Goal: Task Accomplishment & Management: Complete application form

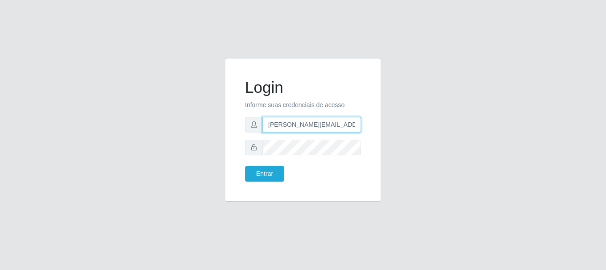
type input "[PERSON_NAME][EMAIL_ADDRESS][PERSON_NAME][DOMAIN_NAME]"
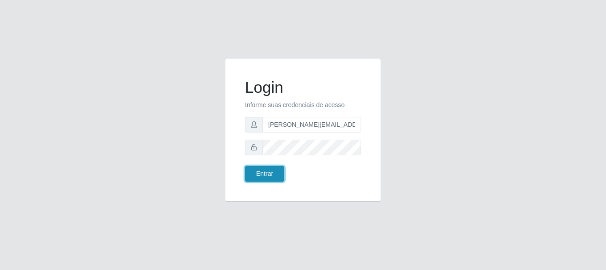
click at [264, 174] on button "Entrar" at bounding box center [264, 174] width 39 height 16
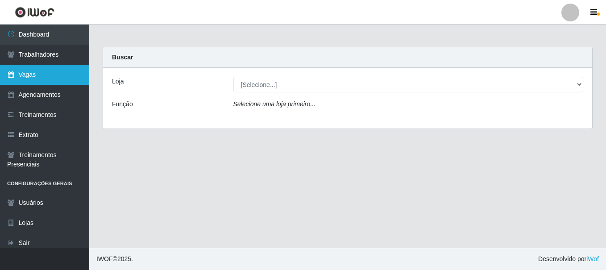
click at [45, 75] on link "Vagas" at bounding box center [44, 75] width 89 height 20
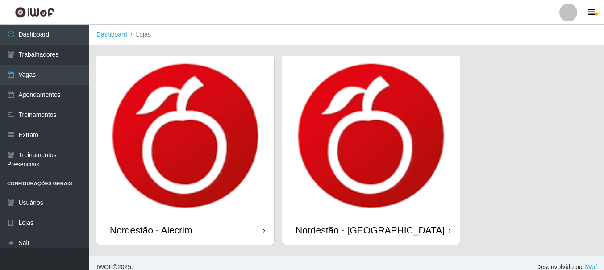
click at [153, 230] on div "Nordestão - Alecrim" at bounding box center [151, 229] width 82 height 11
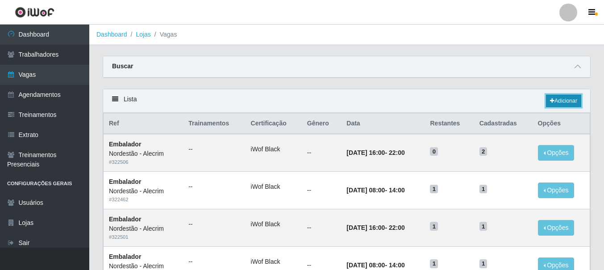
click at [562, 101] on link "Adicionar" at bounding box center [563, 101] width 35 height 12
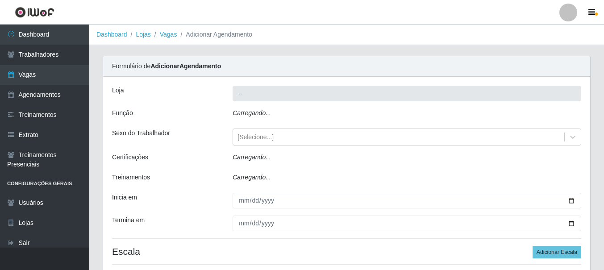
type input "Nordestão - Alecrim"
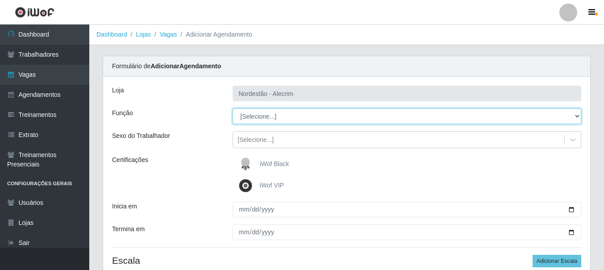
select select "1"
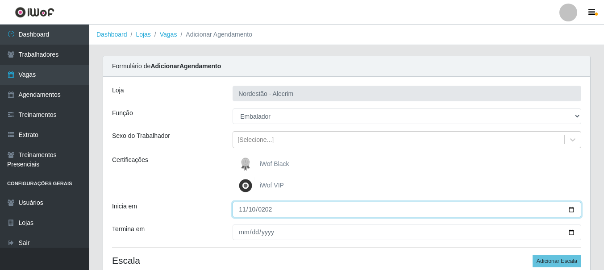
type input "[DATE]"
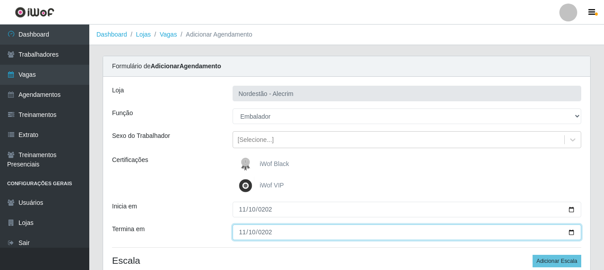
type input "[DATE]"
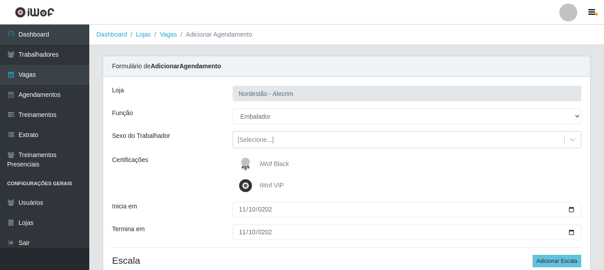
click at [406, 164] on div "iWof Black" at bounding box center [406, 164] width 348 height 18
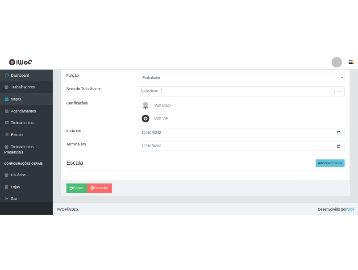
scroll to position [80, 0]
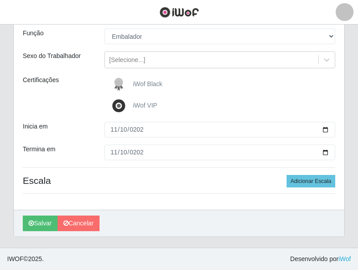
click at [149, 81] on span "iWof Black" at bounding box center [147, 83] width 29 height 7
click at [0, 0] on input "iWof Black" at bounding box center [0, 0] width 0 height 0
